Goal: Information Seeking & Learning: Learn about a topic

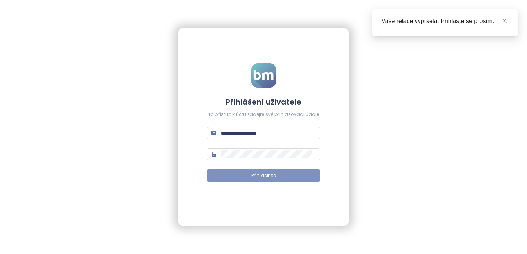
type input "**********"
click at [246, 173] on button "Přihlásit se" at bounding box center [264, 175] width 114 height 12
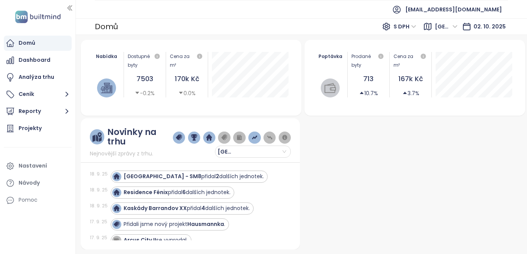
scroll to position [324, 0]
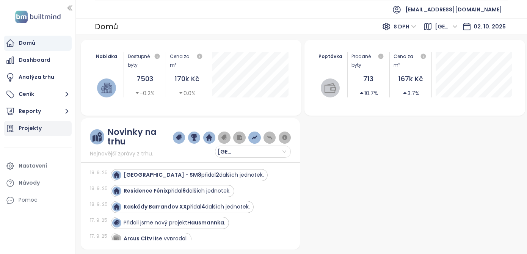
click at [50, 128] on div "Projekty" at bounding box center [38, 128] width 68 height 15
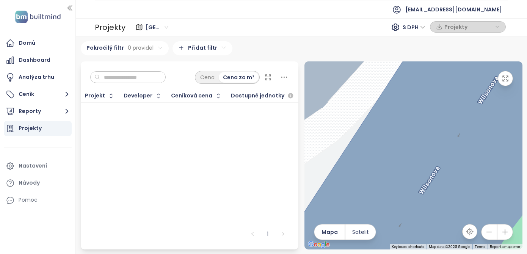
click at [221, 47] on html "Domů Dashboard Analýza trhu Ceník Reporty Projekty Nastavení Návody Pomoc [EMAI…" at bounding box center [263, 127] width 527 height 254
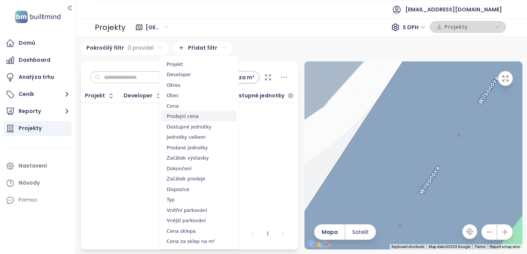
click at [210, 116] on span "Prodejní cena" at bounding box center [199, 116] width 76 height 11
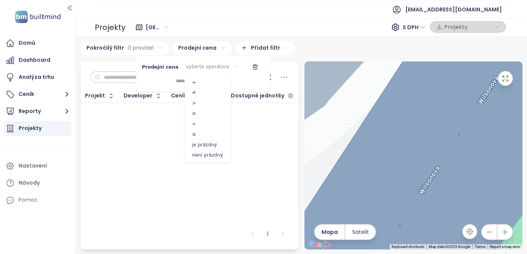
click at [193, 65] on html "Domů Dashboard Analýza trhu Ceník Reporty Projekty Nastavení Návody Pomoc [EMAI…" at bounding box center [263, 127] width 527 height 254
click at [187, 81] on input at bounding box center [165, 81] width 47 height 13
type input "*********"
click at [217, 66] on html "Domů Dashboard Analýza trhu Ceník Reporty Projekty Nastavení Návody Pomoc [EMAI…" at bounding box center [263, 127] width 527 height 254
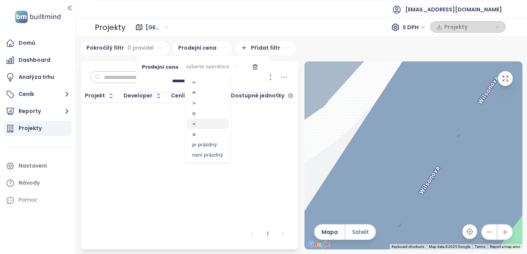
click at [205, 120] on span "<" at bounding box center [207, 123] width 42 height 11
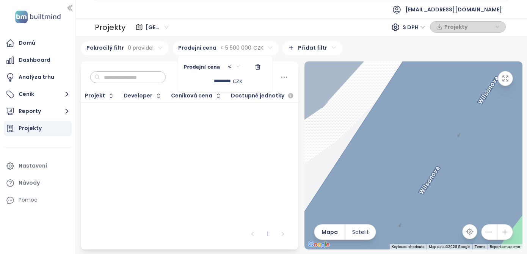
click at [333, 41] on html "Domů Dashboard Analýza trhu Ceník Reporty Projekty Nastavení Návody Pomoc [EMAI…" at bounding box center [263, 127] width 527 height 254
click at [258, 47] on html "Domů Dashboard Analýza trhu Ceník Reporty Projekty Nastavení Návody Pomoc [EMAI…" at bounding box center [263, 127] width 527 height 254
click at [232, 79] on div "********* CZK" at bounding box center [212, 81] width 59 height 13
click at [227, 81] on input "*********" at bounding box center [206, 81] width 47 height 13
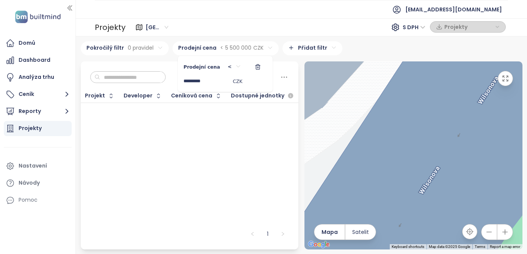
click at [227, 81] on input "*********" at bounding box center [206, 81] width 47 height 13
type input "*********"
click at [207, 127] on html "Domů Dashboard Analýza trhu Ceník Reporty Projekty Nastavení Návody Pomoc [EMAI…" at bounding box center [263, 127] width 527 height 254
click at [34, 129] on div "Projekty" at bounding box center [30, 128] width 23 height 9
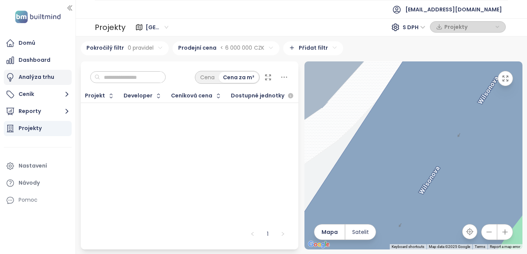
click at [36, 78] on div "Analýza trhu" at bounding box center [37, 76] width 36 height 9
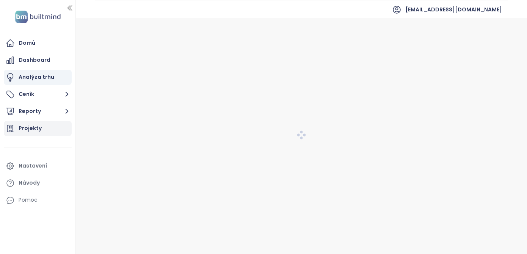
click at [36, 128] on div "Projekty" at bounding box center [30, 128] width 23 height 9
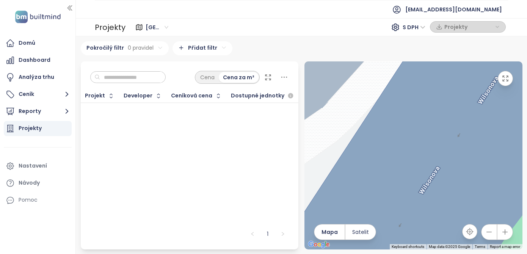
click at [160, 43] on html "Domů Dashboard Analýza trhu Ceník Reporty Projekty Nastavení Návody Pomoc [EMAI…" at bounding box center [263, 127] width 527 height 254
click at [36, 93] on html "Domů Dashboard Analýza trhu Ceník Reporty Projekty Nastavení Návody Pomoc [EMAI…" at bounding box center [263, 127] width 527 height 254
click at [31, 93] on button "Ceník" at bounding box center [38, 94] width 68 height 15
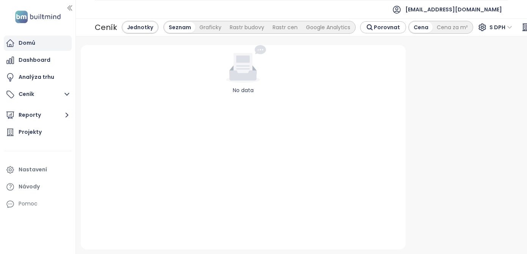
click at [34, 46] on div "Domů" at bounding box center [38, 43] width 68 height 15
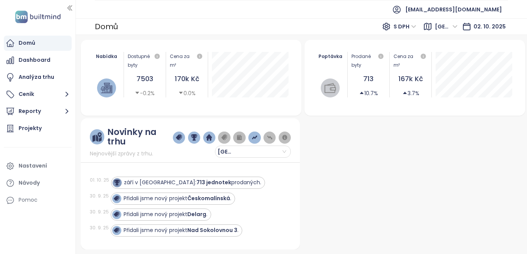
scroll to position [571, 0]
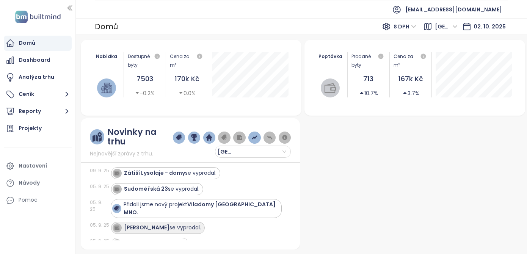
click at [157, 201] on div "Přidali jsme nový projekt Viladomy [GEOGRAPHIC_DATA] [GEOGRAPHIC_DATA] ." at bounding box center [201, 209] width 155 height 16
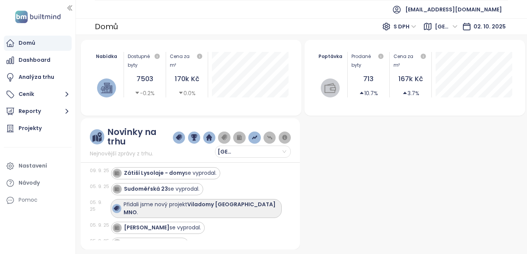
click at [168, 201] on div "Přidali jsme nový projekt Viladomy [GEOGRAPHIC_DATA] [GEOGRAPHIC_DATA] ." at bounding box center [201, 209] width 155 height 16
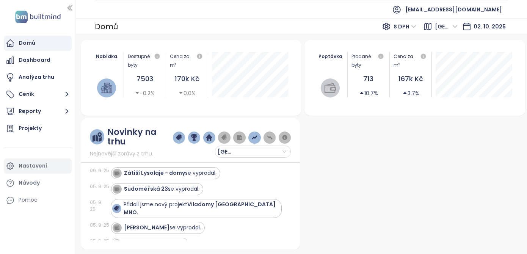
click at [38, 171] on div "Nastavení" at bounding box center [38, 165] width 68 height 15
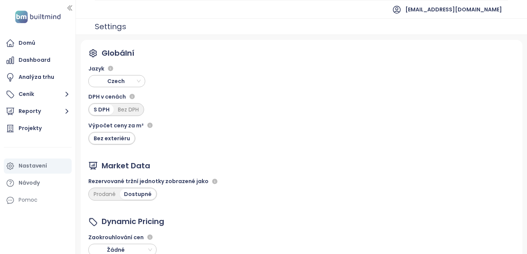
scroll to position [67, 0]
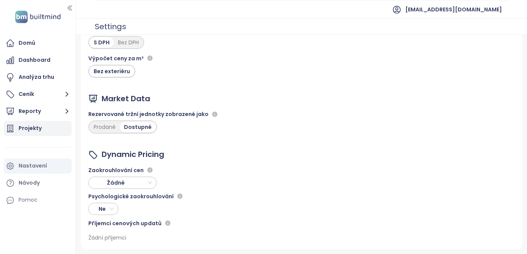
click at [30, 130] on div "Projekty" at bounding box center [30, 128] width 23 height 9
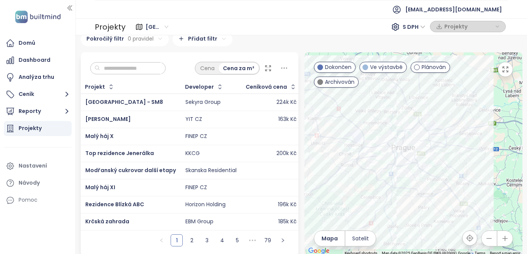
scroll to position [10, 0]
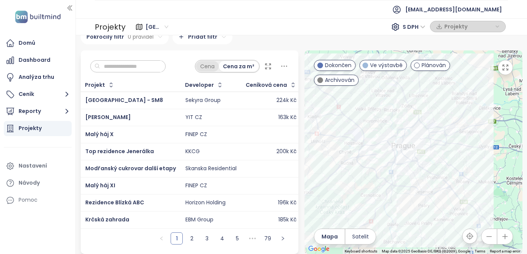
click at [211, 66] on div "Cena" at bounding box center [207, 66] width 23 height 11
click at [235, 67] on div "Cena za m²" at bounding box center [238, 66] width 39 height 11
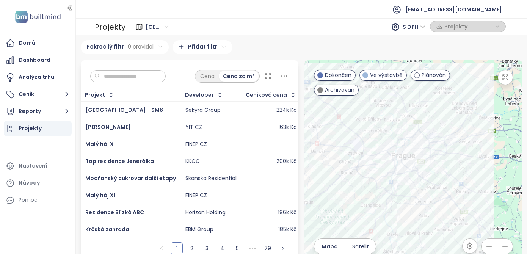
click at [152, 46] on html "Domů Dashboard Analýza trhu Ceník Reporty Projekty Nastavení Návody Pomoc [EMAI…" at bounding box center [263, 127] width 527 height 254
click at [108, 64] on html "Domů Dashboard Analýza trhu Ceník Reporty Projekty Nastavení Návody Pomoc [EMAI…" at bounding box center [263, 127] width 527 height 254
click at [249, 47] on html "Domů Dashboard Analýza trhu Ceník Reporty Projekty Nastavení Návody Pomoc [EMAI…" at bounding box center [263, 127] width 527 height 254
click at [481, 130] on div at bounding box center [413, 162] width 218 height 204
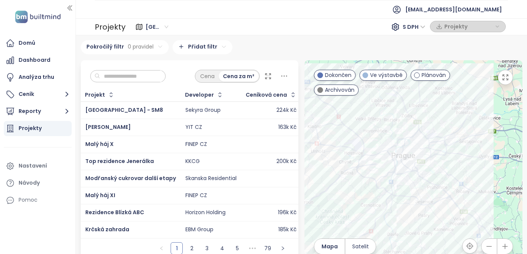
click at [481, 130] on div at bounding box center [413, 162] width 218 height 204
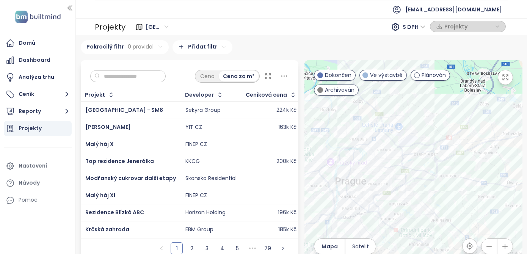
drag, startPoint x: 473, startPoint y: 133, endPoint x: 511, endPoint y: 133, distance: 37.9
click at [511, 133] on div at bounding box center [413, 162] width 218 height 204
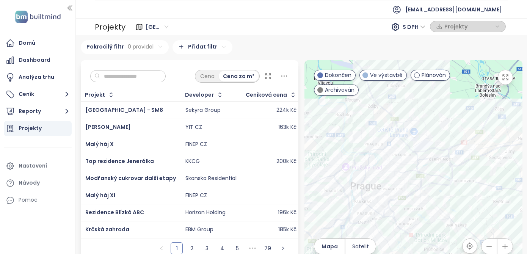
click at [375, 77] on span "Ve výstavbě" at bounding box center [386, 75] width 33 height 8
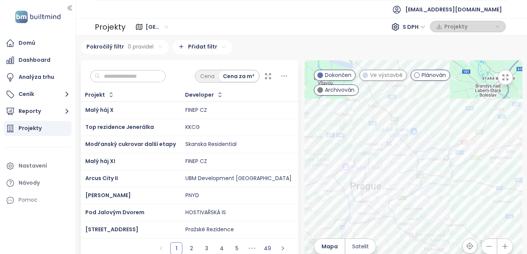
click at [437, 79] on span "Plánován" at bounding box center [434, 75] width 24 height 8
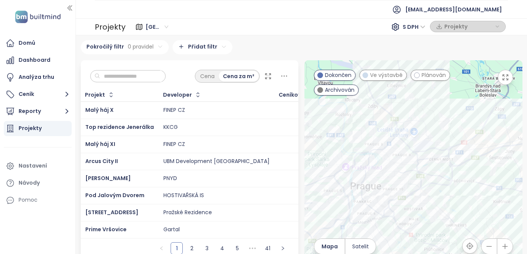
click at [479, 197] on div at bounding box center [413, 162] width 218 height 204
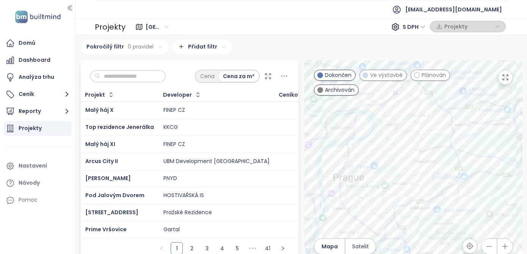
drag, startPoint x: 413, startPoint y: 176, endPoint x: 516, endPoint y: 180, distance: 103.2
click at [516, 180] on div at bounding box center [413, 162] width 218 height 204
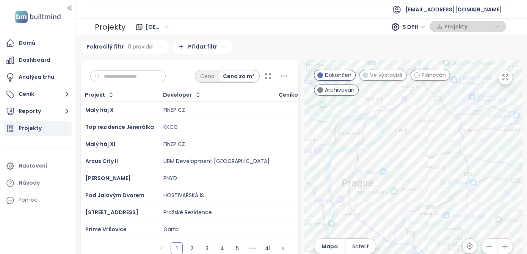
click at [440, 172] on div at bounding box center [413, 162] width 218 height 204
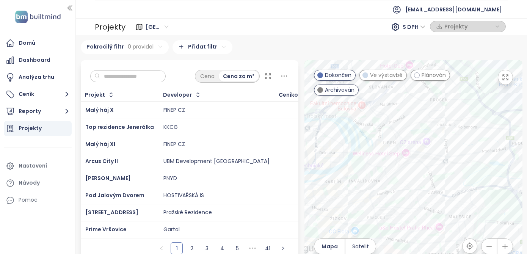
drag, startPoint x: 379, startPoint y: 116, endPoint x: 407, endPoint y: 171, distance: 62.2
click at [407, 171] on div at bounding box center [413, 162] width 218 height 204
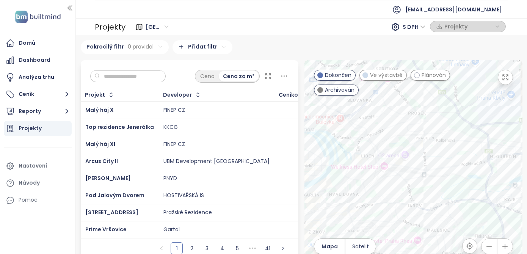
drag, startPoint x: 447, startPoint y: 144, endPoint x: 415, endPoint y: 162, distance: 37.1
click at [415, 162] on div at bounding box center [413, 162] width 218 height 204
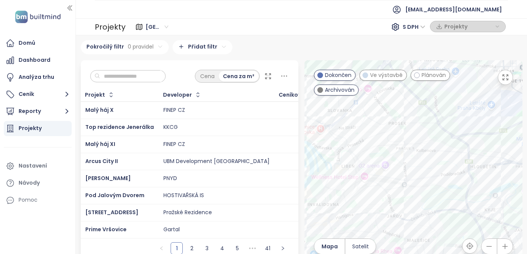
click at [411, 160] on div at bounding box center [413, 162] width 218 height 204
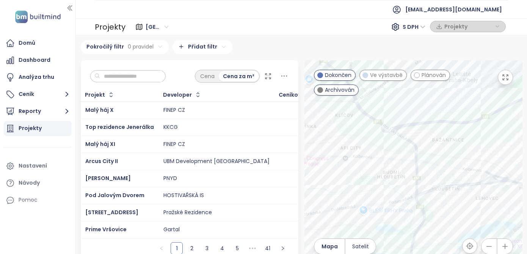
drag, startPoint x: 500, startPoint y: 192, endPoint x: 456, endPoint y: 191, distance: 44.0
click at [456, 191] on div at bounding box center [413, 162] width 218 height 204
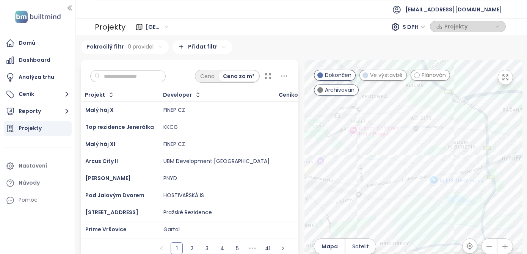
drag, startPoint x: 454, startPoint y: 199, endPoint x: 531, endPoint y: 161, distance: 86.1
click at [527, 161] on html "Domů Dashboard Analýza trhu Ceník Reporty Projekty Nastavení Návody Pomoc [EMAI…" at bounding box center [263, 127] width 527 height 254
drag, startPoint x: 388, startPoint y: 181, endPoint x: 430, endPoint y: 164, distance: 45.3
click at [430, 164] on div at bounding box center [413, 162] width 218 height 204
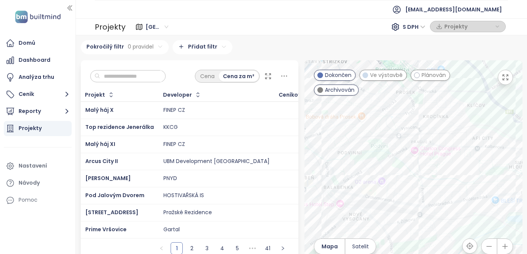
drag, startPoint x: 425, startPoint y: 104, endPoint x: 380, endPoint y: 146, distance: 61.7
click at [380, 147] on div at bounding box center [413, 162] width 218 height 204
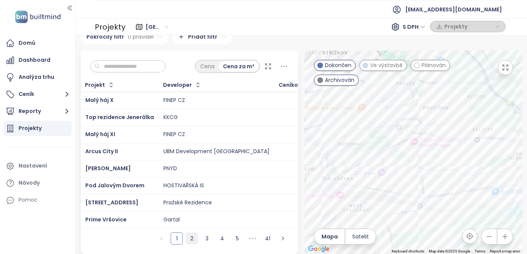
click at [193, 238] on link "2" at bounding box center [191, 238] width 11 height 11
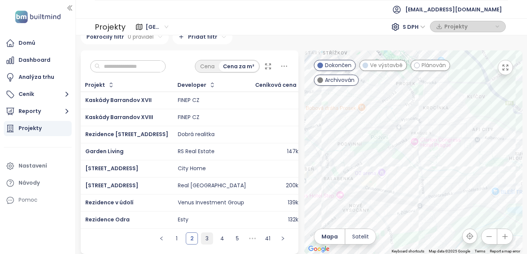
click at [207, 238] on link "3" at bounding box center [206, 238] width 11 height 11
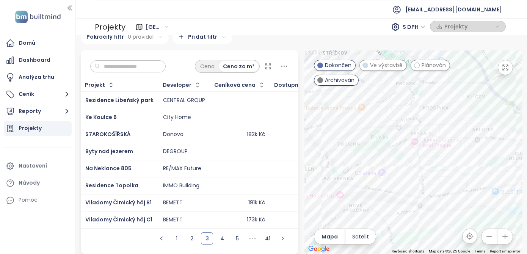
scroll to position [0, 0]
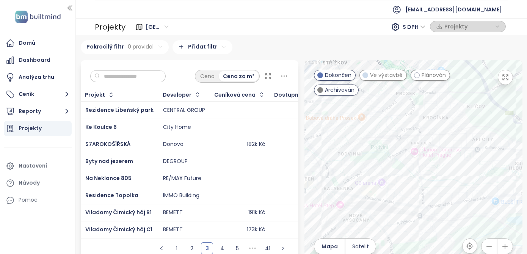
drag, startPoint x: 364, startPoint y: 132, endPoint x: 469, endPoint y: 126, distance: 105.2
click at [468, 126] on div at bounding box center [413, 162] width 218 height 204
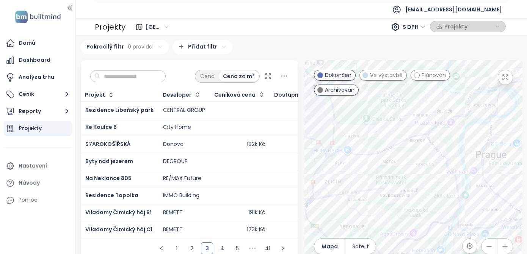
drag, startPoint x: 400, startPoint y: 213, endPoint x: 462, endPoint y: 128, distance: 105.3
click at [462, 128] on div at bounding box center [413, 162] width 218 height 204
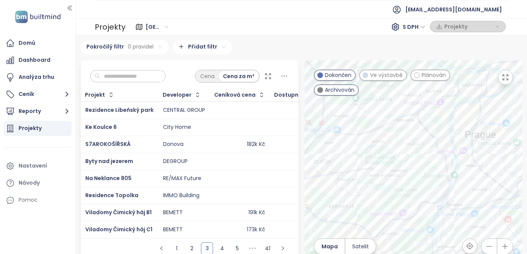
drag, startPoint x: 433, startPoint y: 195, endPoint x: 417, endPoint y: 174, distance: 25.7
click at [417, 174] on div at bounding box center [413, 162] width 218 height 204
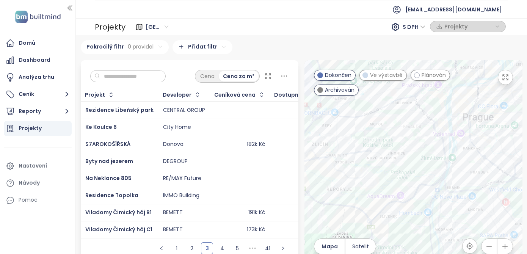
drag, startPoint x: 417, startPoint y: 175, endPoint x: 416, endPoint y: 160, distance: 15.2
click at [416, 160] on div at bounding box center [413, 162] width 218 height 204
click at [220, 248] on link "4" at bounding box center [221, 248] width 11 height 11
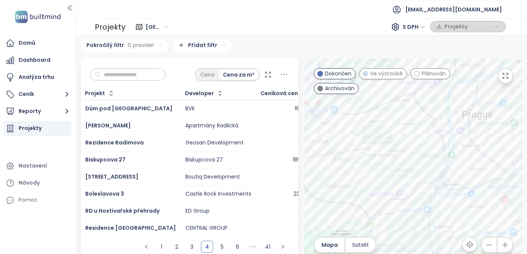
scroll to position [10, 0]
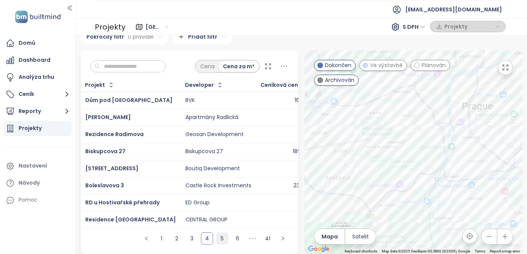
click at [221, 241] on link "5" at bounding box center [221, 238] width 11 height 11
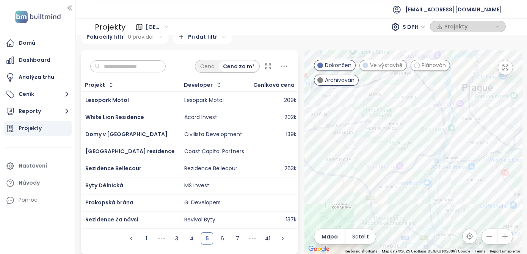
drag, startPoint x: 416, startPoint y: 200, endPoint x: 415, endPoint y: 159, distance: 40.6
click at [415, 159] on div at bounding box center [413, 152] width 218 height 204
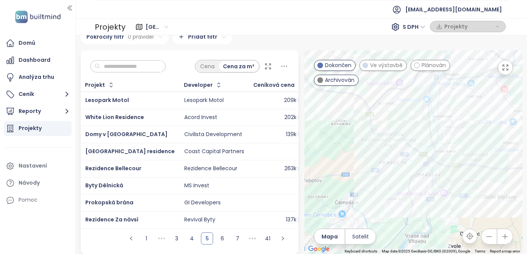
drag, startPoint x: 425, startPoint y: 201, endPoint x: 426, endPoint y: 139, distance: 62.2
click at [426, 139] on div at bounding box center [413, 152] width 218 height 204
drag, startPoint x: 424, startPoint y: 137, endPoint x: 419, endPoint y: 177, distance: 40.5
click at [419, 177] on div at bounding box center [413, 152] width 218 height 204
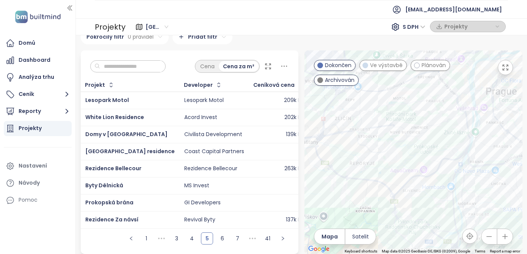
drag, startPoint x: 345, startPoint y: 121, endPoint x: 349, endPoint y: 160, distance: 39.2
click at [349, 160] on div at bounding box center [413, 152] width 218 height 204
